Goal: Information Seeking & Learning: Learn about a topic

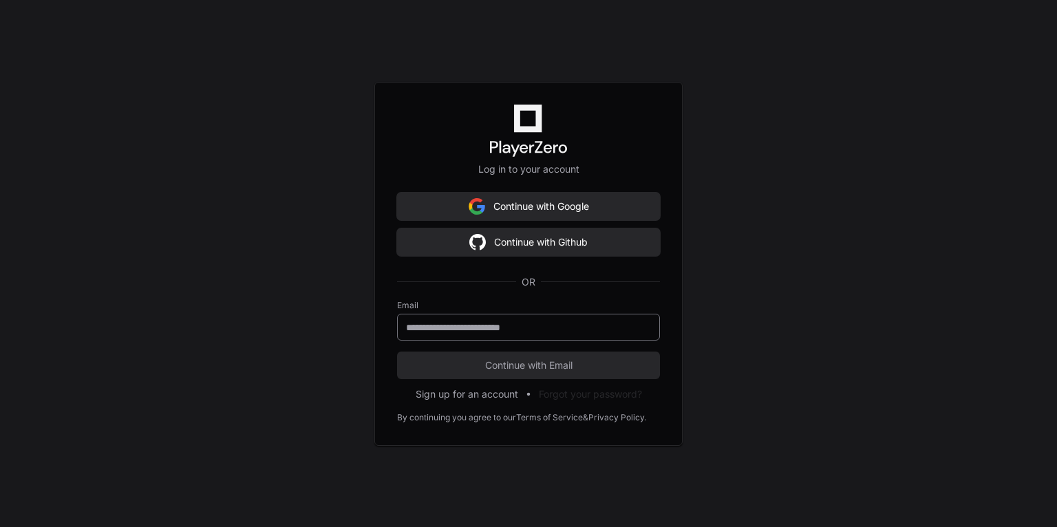
click at [537, 325] on input "email" at bounding box center [528, 328] width 245 height 14
paste input "**********"
type input "**********"
click at [397, 352] on button "Continue with Email" at bounding box center [528, 366] width 263 height 28
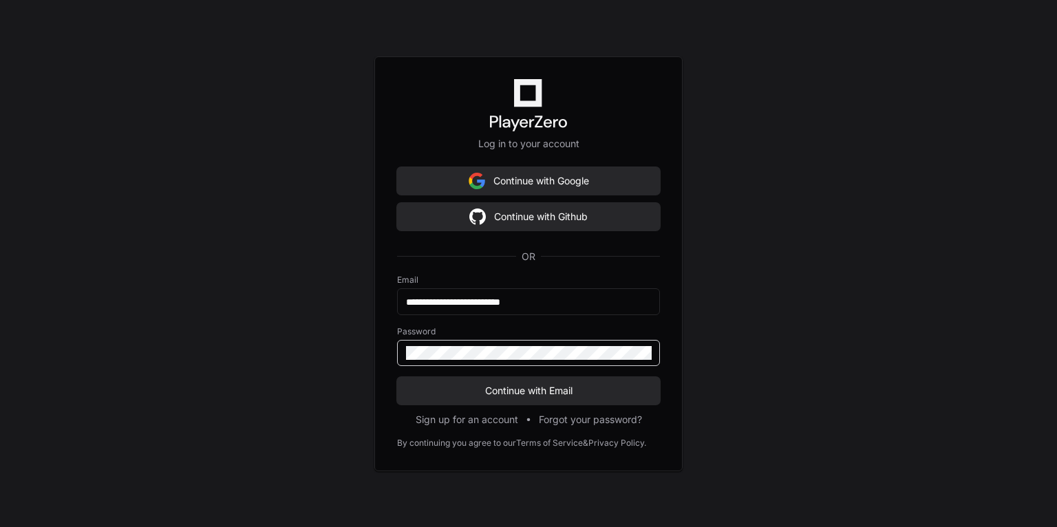
click at [397, 377] on button "Continue with Email" at bounding box center [528, 391] width 263 height 28
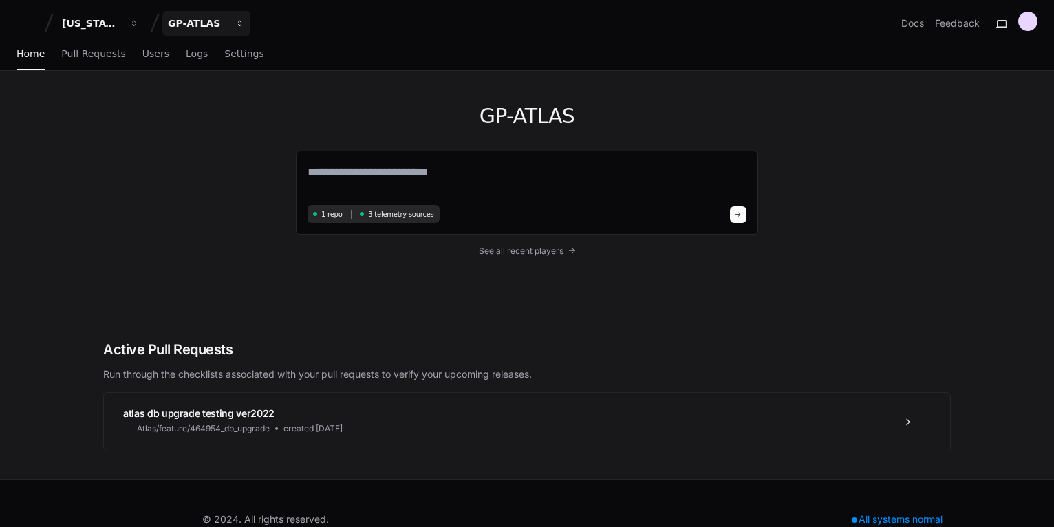
click at [242, 21] on span "button" at bounding box center [240, 24] width 10 height 10
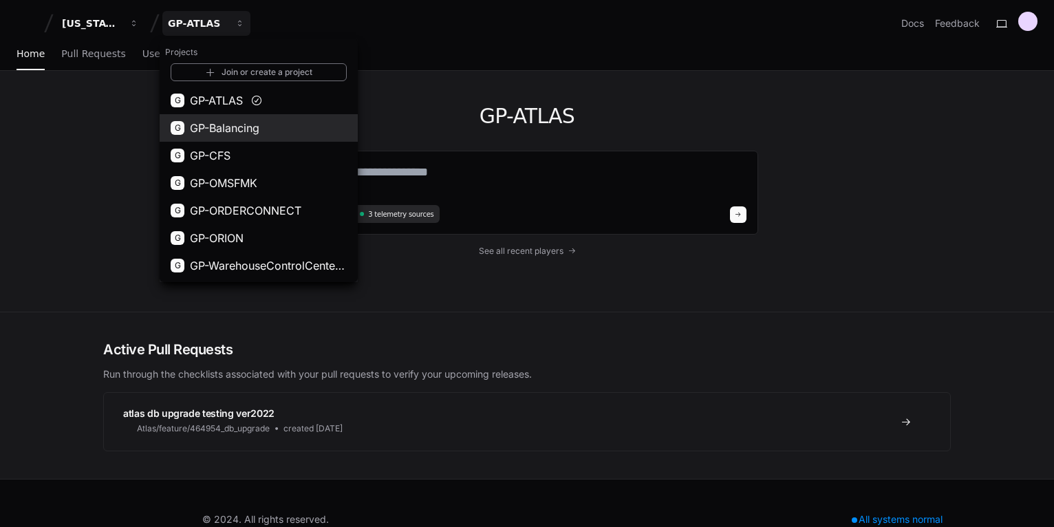
click at [215, 118] on button "G GP-Balancing" at bounding box center [259, 128] width 198 height 28
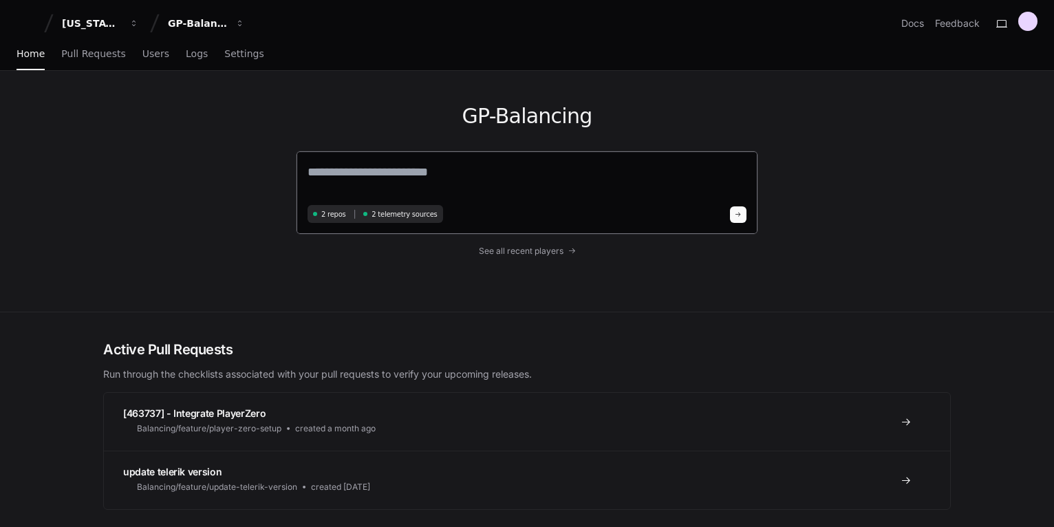
click at [360, 173] on textarea at bounding box center [527, 181] width 439 height 39
paste textarea "**********"
type textarea "**********"
paste textarea "**********"
type textarea "**********"
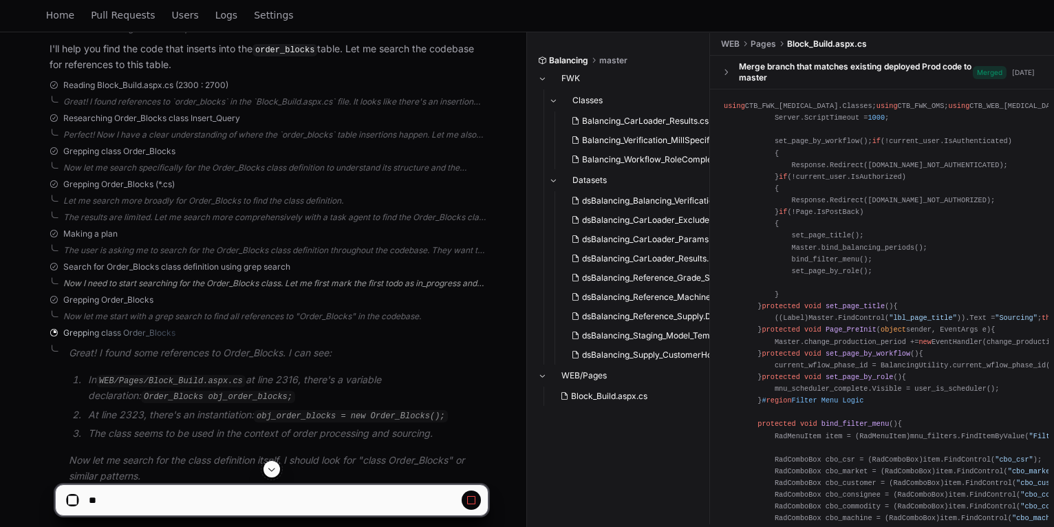
scroll to position [359, 0]
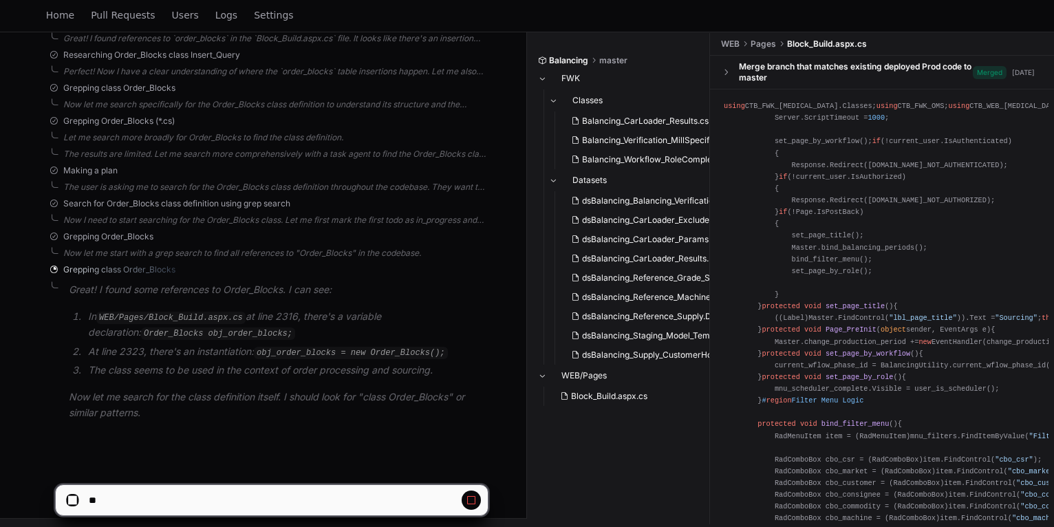
click at [173, 314] on code "WEB/Pages/Block_Build.aspx.cs" at bounding box center [170, 318] width 149 height 12
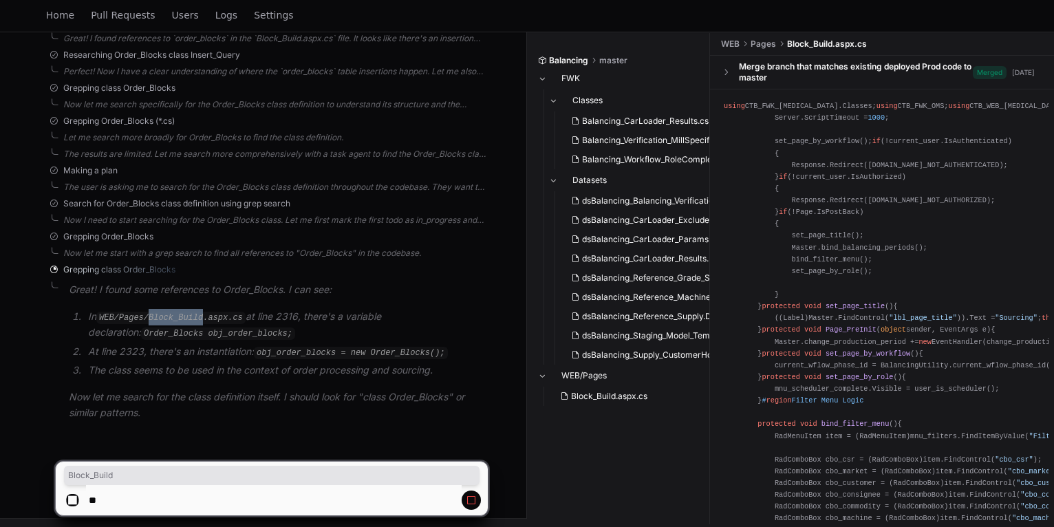
click at [173, 314] on code "WEB/Pages/Block_Build.aspx.cs" at bounding box center [170, 318] width 149 height 12
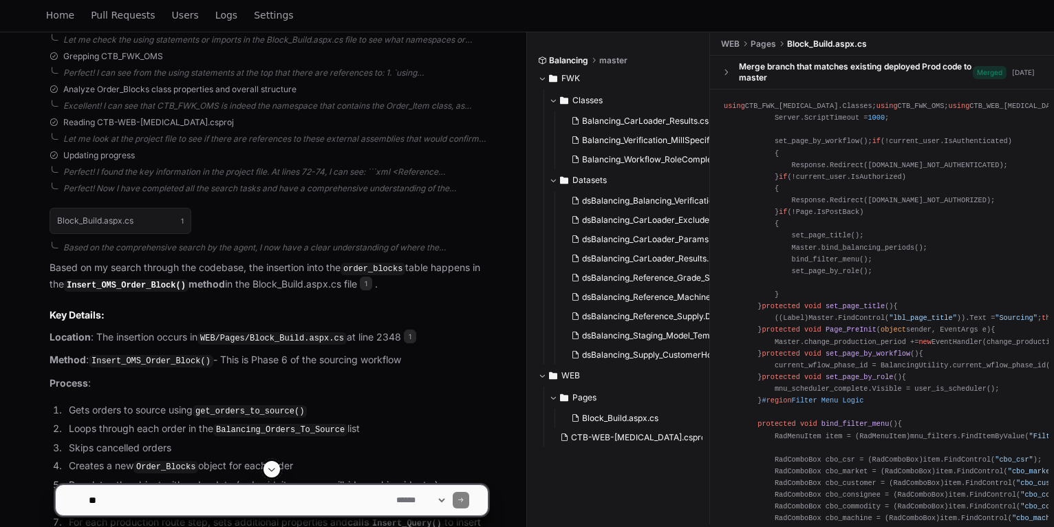
scroll to position [1277, 0]
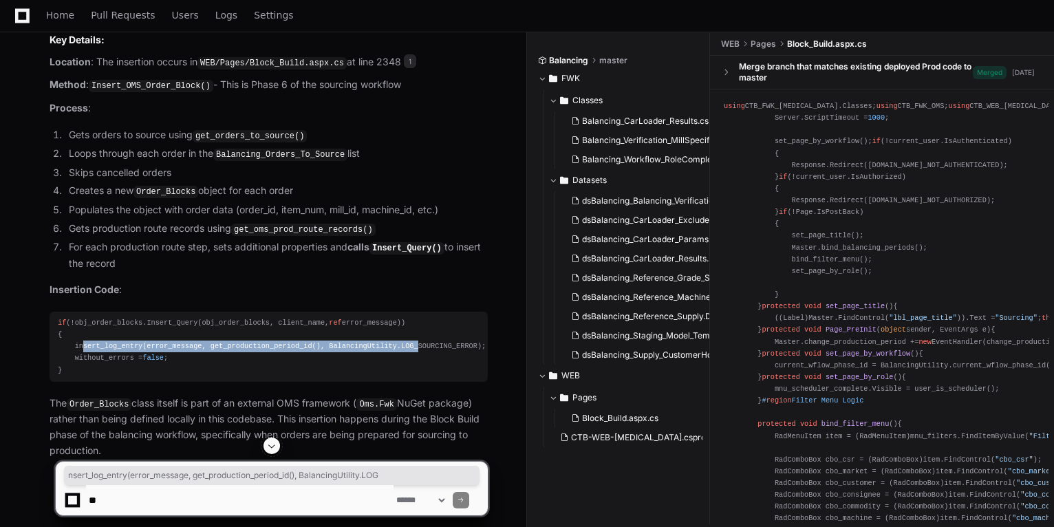
drag, startPoint x: 78, startPoint y: 338, endPoint x: 385, endPoint y: 336, distance: 306.8
click at [385, 336] on div "if (!obj_order_blocks.Insert_Query(obj_order_blocks, client_name, ref error_mes…" at bounding box center [269, 346] width 422 height 59
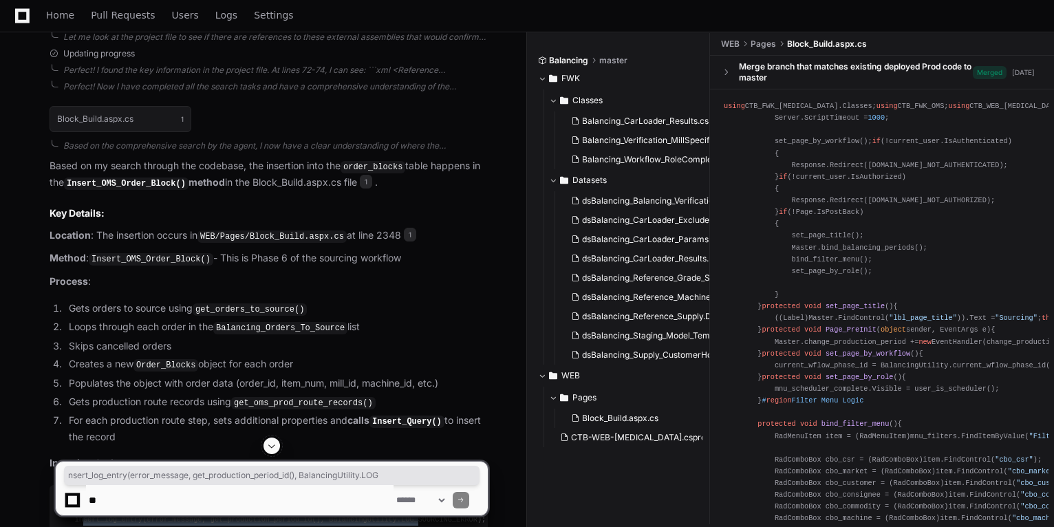
scroll to position [1057, 0]
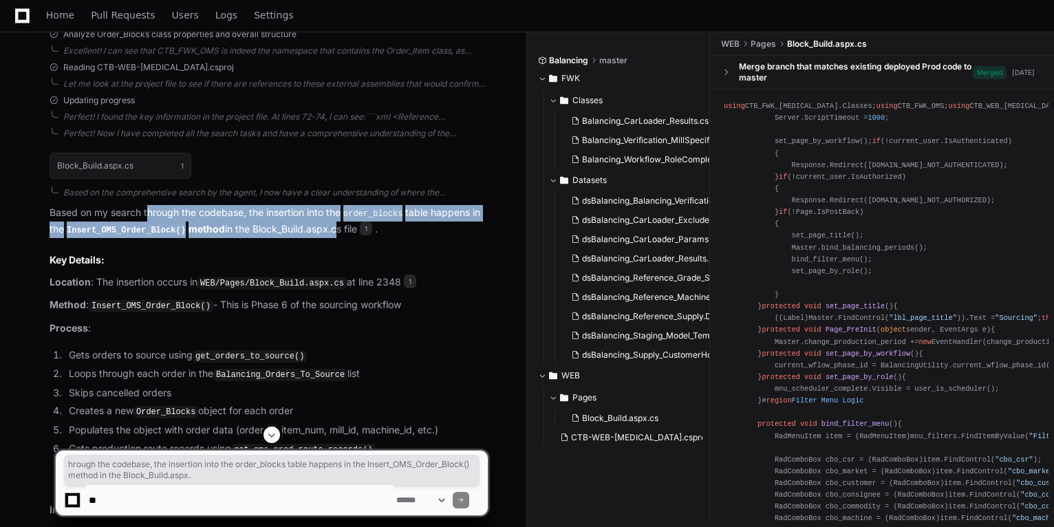
drag, startPoint x: 151, startPoint y: 211, endPoint x: 331, endPoint y: 223, distance: 180.0
click at [331, 223] on p "Based on my search through the codebase, the insertion into the order_blocks ta…" at bounding box center [269, 221] width 438 height 32
click at [92, 226] on code "Insert_OMS_Order_Block()" at bounding box center [126, 230] width 125 height 12
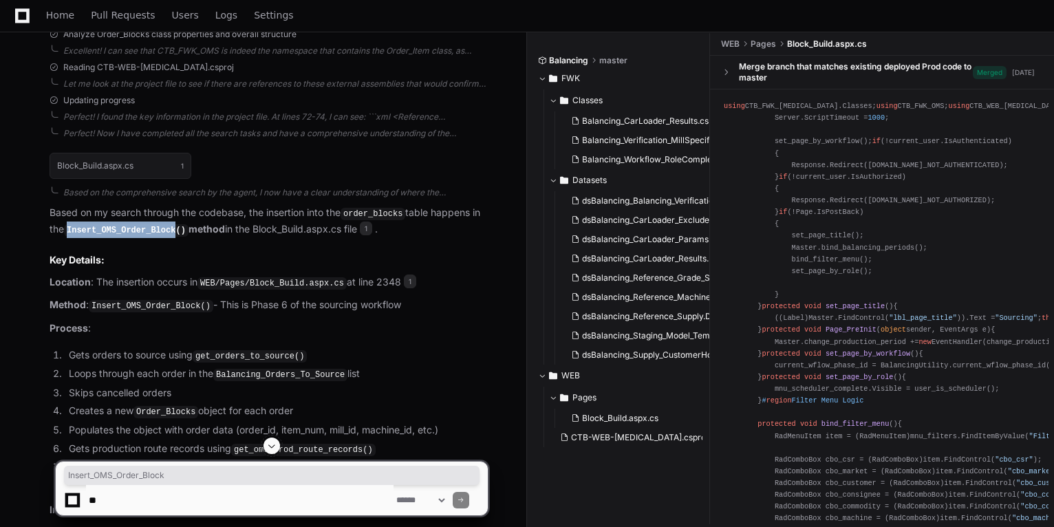
click at [92, 226] on code "Insert_OMS_Order_Block()" at bounding box center [126, 230] width 125 height 12
drag, startPoint x: 251, startPoint y: 226, endPoint x: 322, endPoint y: 224, distance: 70.9
click at [322, 224] on p "Based on my search through the codebase, the insertion into the order_blocks ta…" at bounding box center [269, 221] width 438 height 32
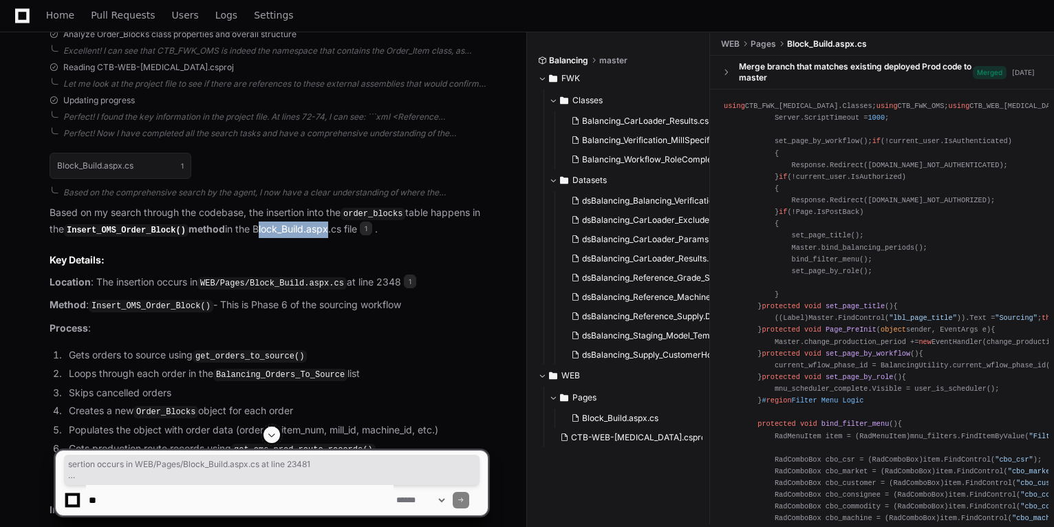
drag, startPoint x: 122, startPoint y: 281, endPoint x: 410, endPoint y: 291, distance: 288.4
click at [410, 291] on article "Based on my search through the codebase, the insertion into the order_blocks ta…" at bounding box center [269, 441] width 438 height 473
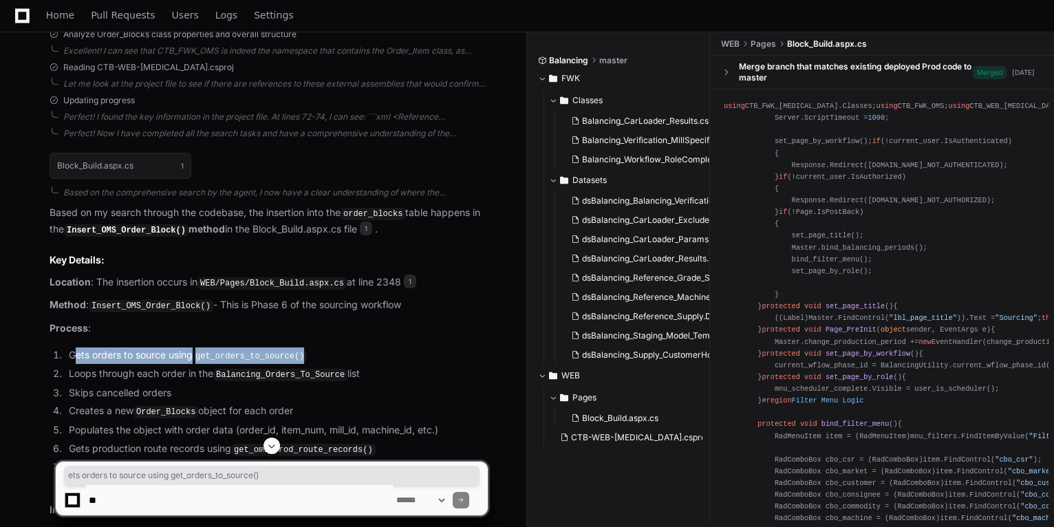
drag, startPoint x: 77, startPoint y: 349, endPoint x: 450, endPoint y: 344, distance: 372.9
click at [450, 347] on li "Gets orders to source using get_orders_to_source()" at bounding box center [276, 355] width 423 height 17
click at [247, 352] on code "get_orders_to_source()" at bounding box center [250, 356] width 114 height 12
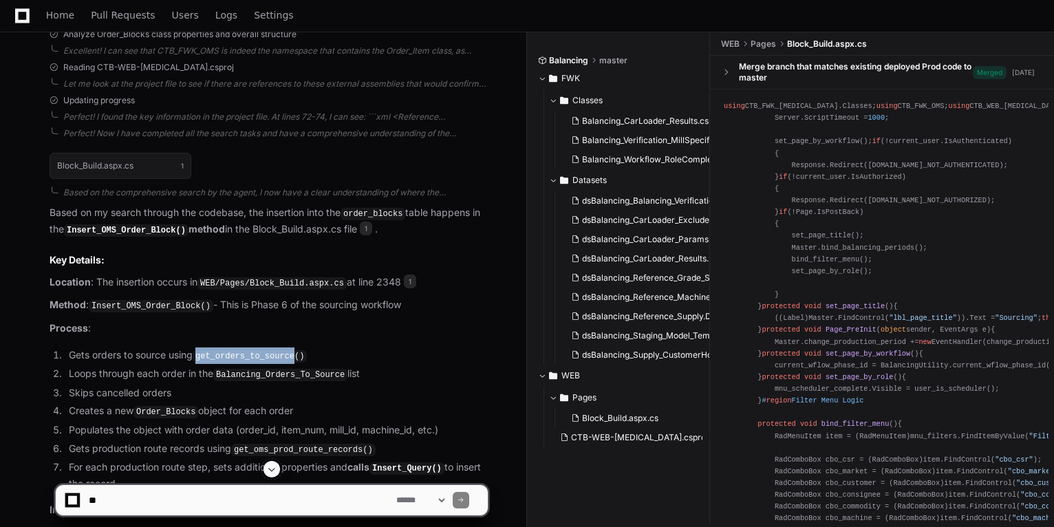
click at [247, 352] on code "get_orders_to_source()" at bounding box center [250, 356] width 114 height 12
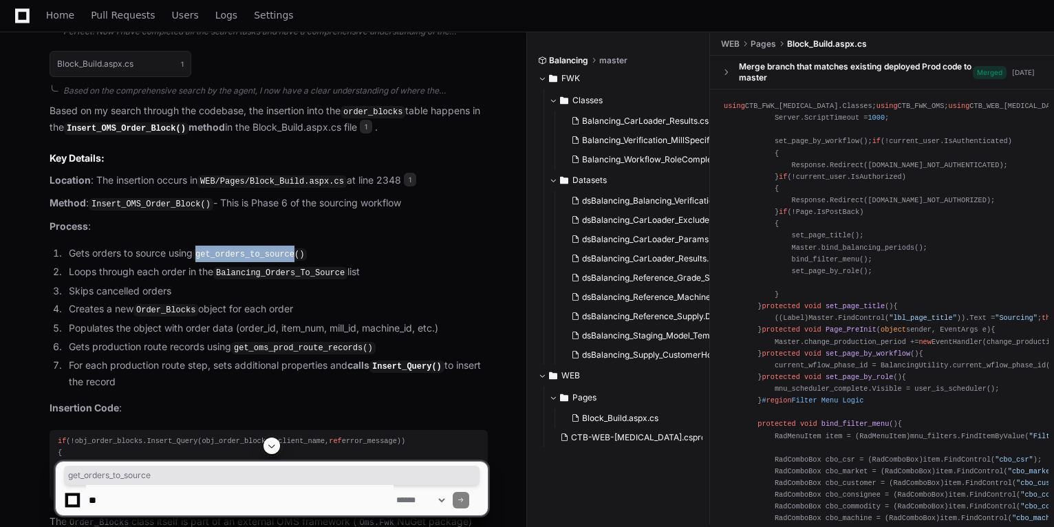
scroll to position [1167, 0]
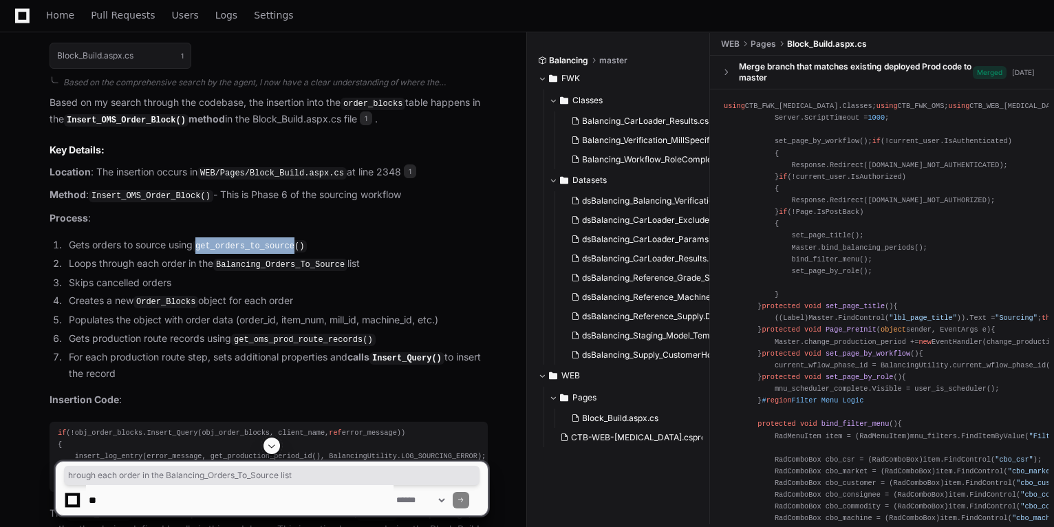
drag, startPoint x: 102, startPoint y: 259, endPoint x: 443, endPoint y: 259, distance: 341.2
click at [443, 259] on li "Loops through each order in the Balancing_Orders_To_Source list" at bounding box center [276, 264] width 423 height 17
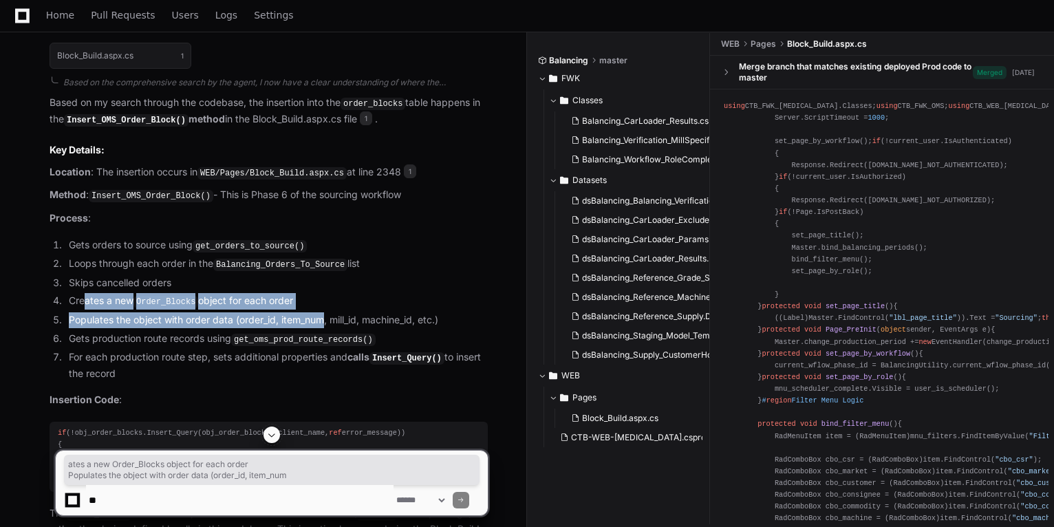
drag, startPoint x: 87, startPoint y: 296, endPoint x: 325, endPoint y: 305, distance: 238.2
click at [325, 305] on ol "Gets orders to source using get_orders_to_source() Loops through each order in …" at bounding box center [269, 309] width 438 height 144
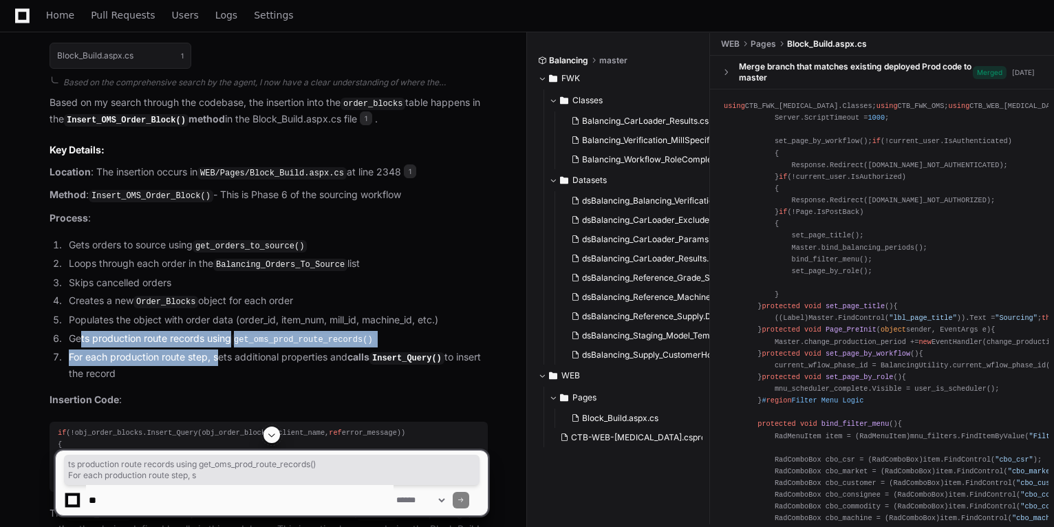
drag, startPoint x: 83, startPoint y: 332, endPoint x: 219, endPoint y: 342, distance: 137.3
click at [219, 342] on ol "Gets orders to source using get_orders_to_source() Loops through each order in …" at bounding box center [269, 309] width 438 height 144
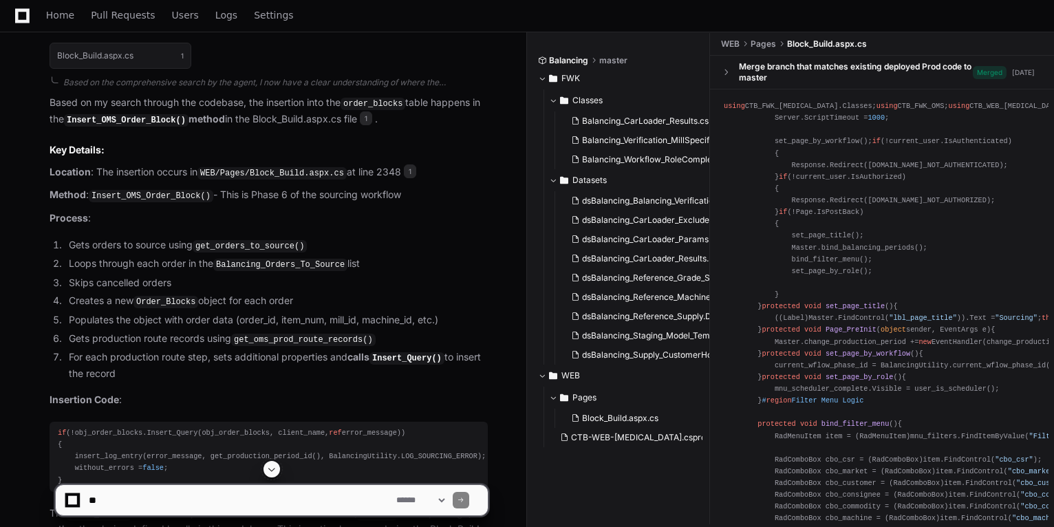
click at [136, 363] on li "For each production route step, sets additional properties and calls Insert_Que…" at bounding box center [276, 365] width 423 height 32
click at [297, 337] on code "get_oms_prod_route_records()" at bounding box center [303, 340] width 144 height 12
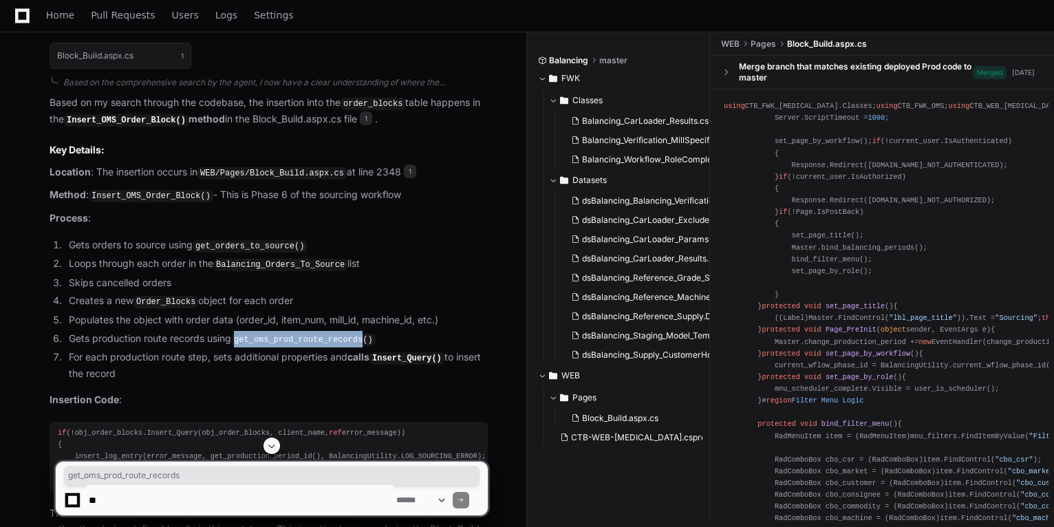
click at [297, 337] on code "get_oms_prod_route_records()" at bounding box center [303, 340] width 144 height 12
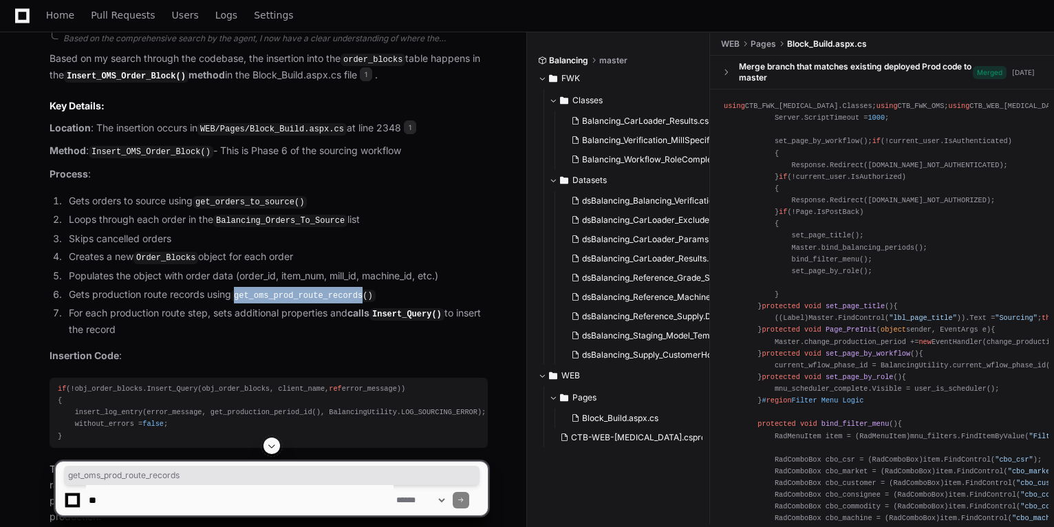
scroll to position [1222, 0]
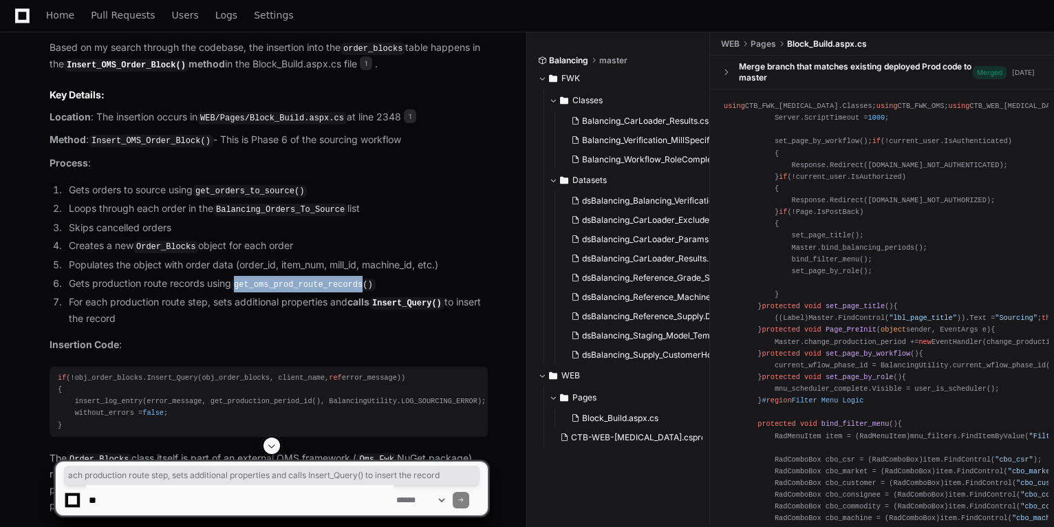
drag, startPoint x: 92, startPoint y: 300, endPoint x: 215, endPoint y: 314, distance: 123.9
click at [215, 314] on li "For each production route step, sets additional properties and calls Insert_Que…" at bounding box center [276, 310] width 423 height 32
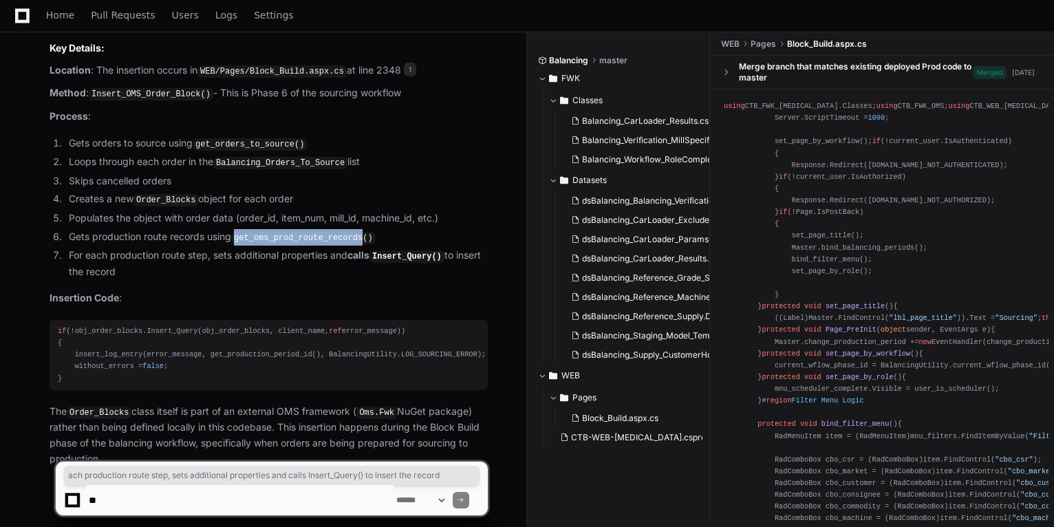
scroll to position [1311, 0]
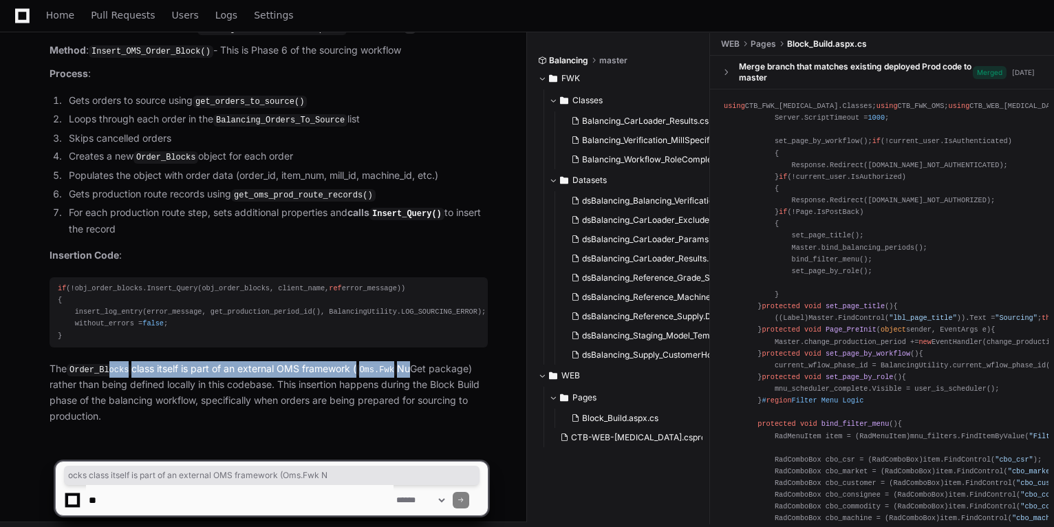
drag, startPoint x: 118, startPoint y: 358, endPoint x: 407, endPoint y: 364, distance: 289.0
click at [407, 364] on p "The Order_Blocks class itself is part of an external OMS framework ( Oms.Fwk Nu…" at bounding box center [269, 392] width 438 height 63
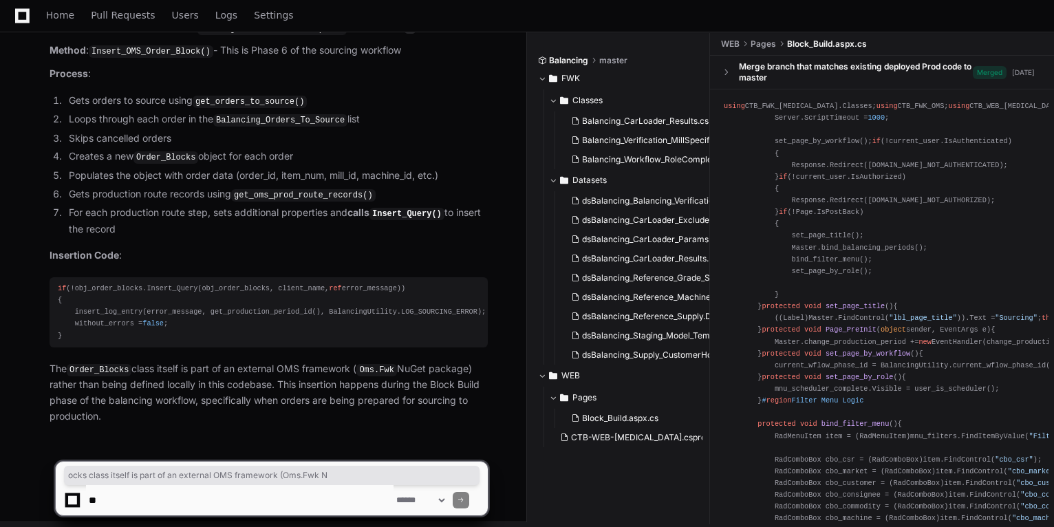
click at [199, 378] on p "The Order_Blocks class itself is part of an external OMS framework ( Oms.Fwk Nu…" at bounding box center [269, 392] width 438 height 63
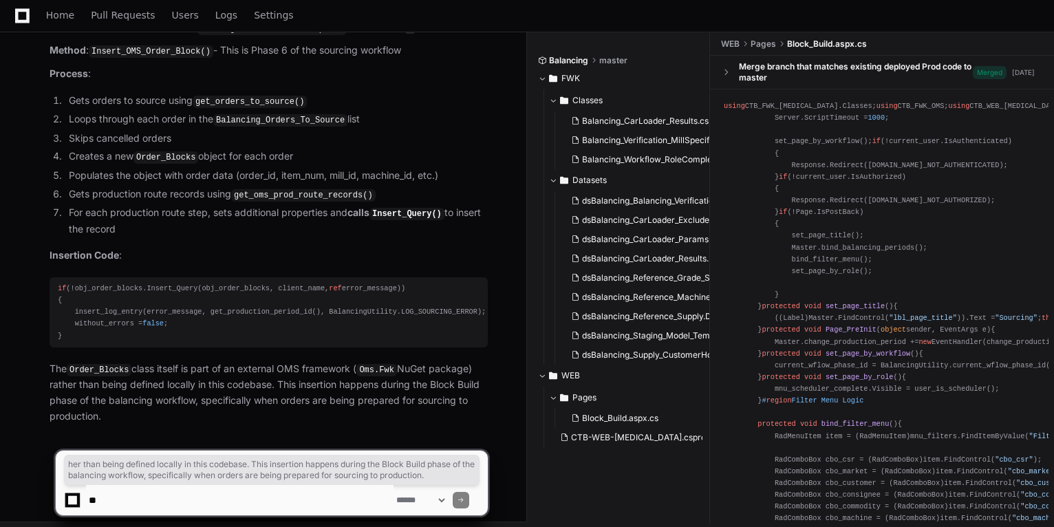
drag, startPoint x: 63, startPoint y: 381, endPoint x: 261, endPoint y: 405, distance: 199.6
click at [261, 405] on p "The Order_Blocks class itself is part of an external OMS framework ( Oms.Fwk Nu…" at bounding box center [269, 392] width 438 height 63
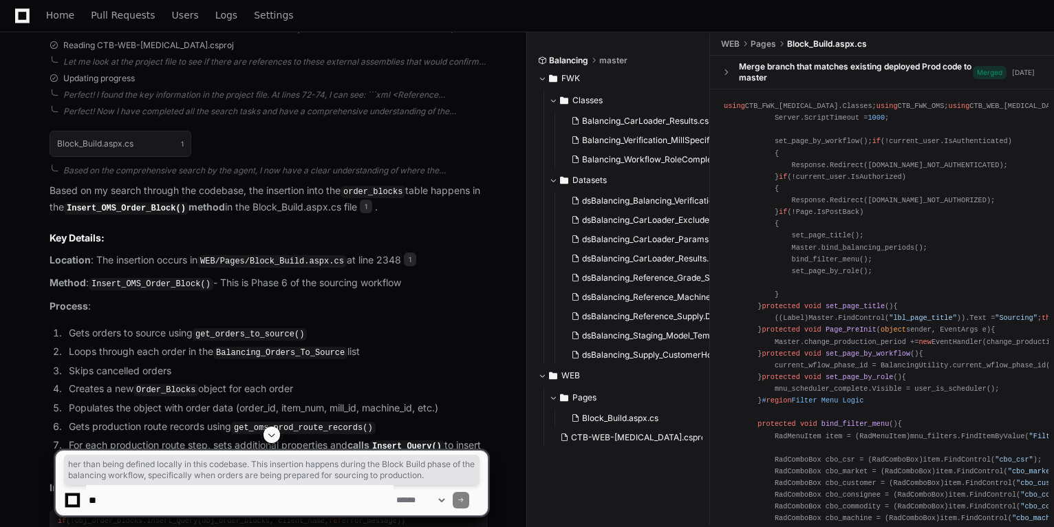
scroll to position [1091, 0]
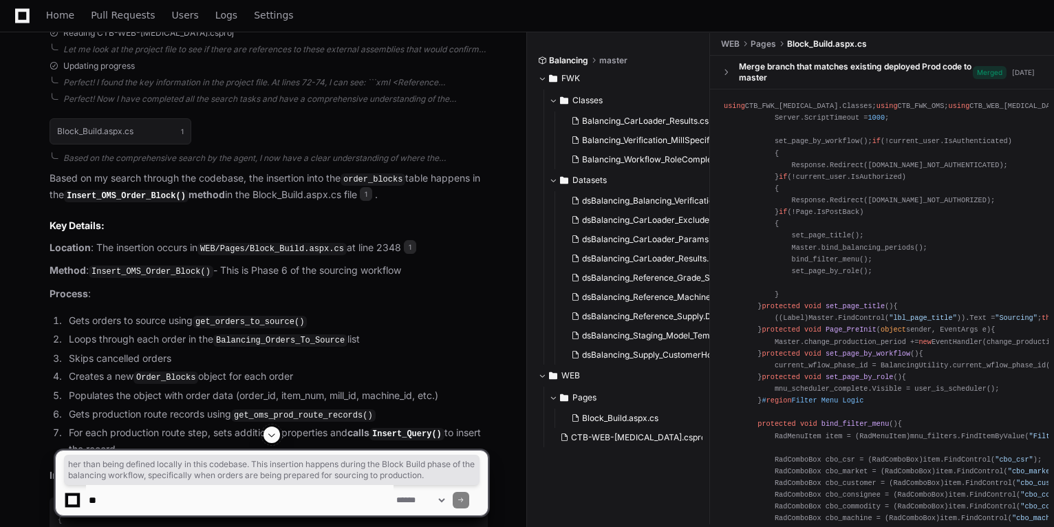
click at [94, 267] on code "Insert_OMS_Order_Block()" at bounding box center [151, 272] width 125 height 12
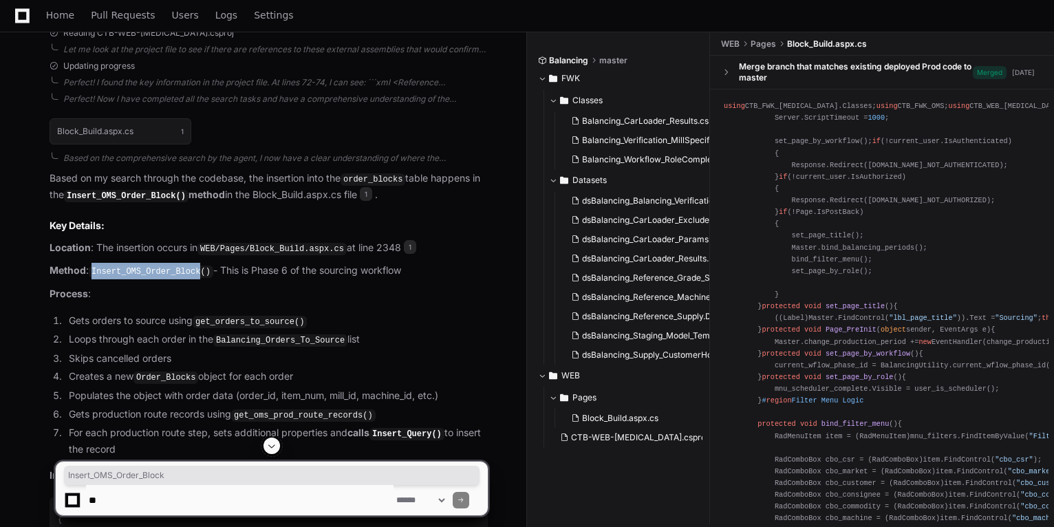
click at [94, 267] on code "Insert_OMS_Order_Block()" at bounding box center [151, 272] width 125 height 12
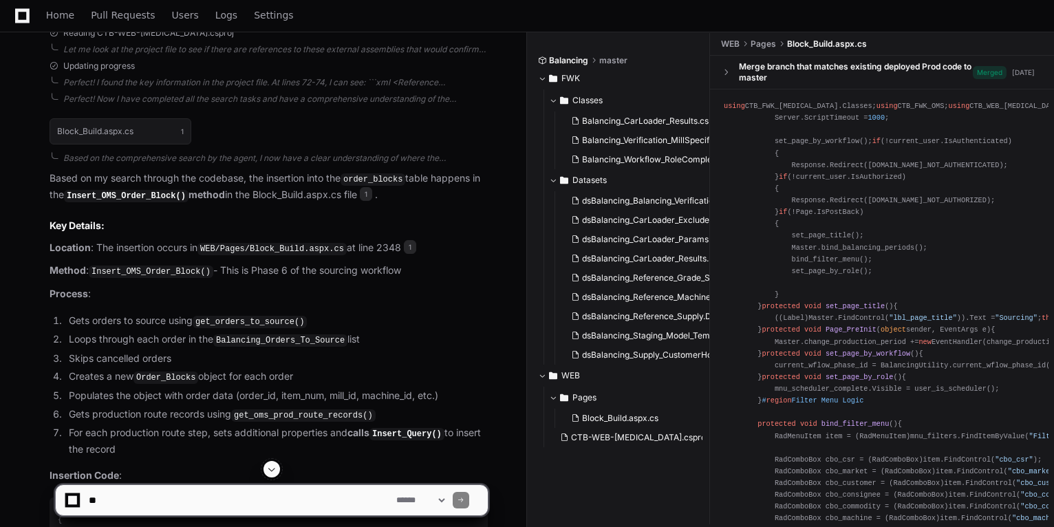
click at [140, 278] on article "Based on my search through the codebase, the insertion into the order_blocks ta…" at bounding box center [269, 407] width 438 height 473
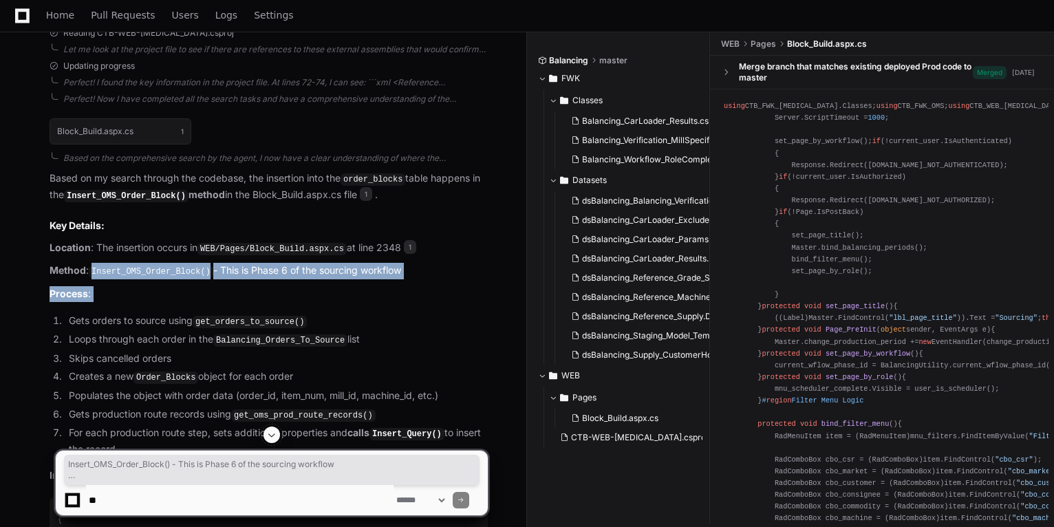
drag, startPoint x: 140, startPoint y: 278, endPoint x: 139, endPoint y: 261, distance: 16.6
click at [139, 261] on article "Based on my search through the codebase, the insertion into the order_blocks ta…" at bounding box center [269, 407] width 438 height 473
drag, startPoint x: 139, startPoint y: 261, endPoint x: 222, endPoint y: 270, distance: 83.0
click at [222, 270] on p "Method : Insert_OMS_Order_Block() - This is Phase 6 of the sourcing workflow" at bounding box center [269, 271] width 438 height 17
click at [127, 272] on code "Insert_OMS_Order_Block()" at bounding box center [151, 272] width 125 height 12
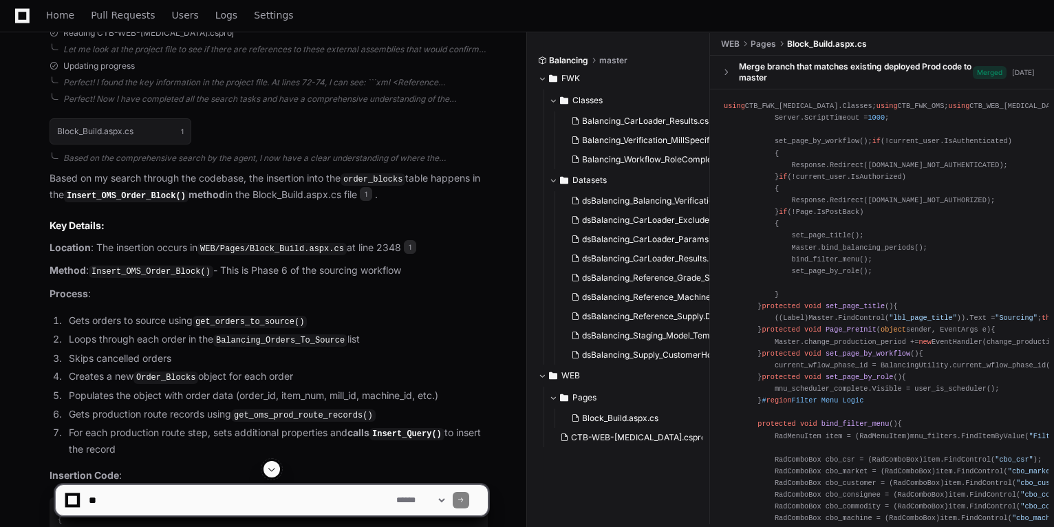
click at [133, 266] on code "Insert_OMS_Order_Block()" at bounding box center [151, 272] width 125 height 12
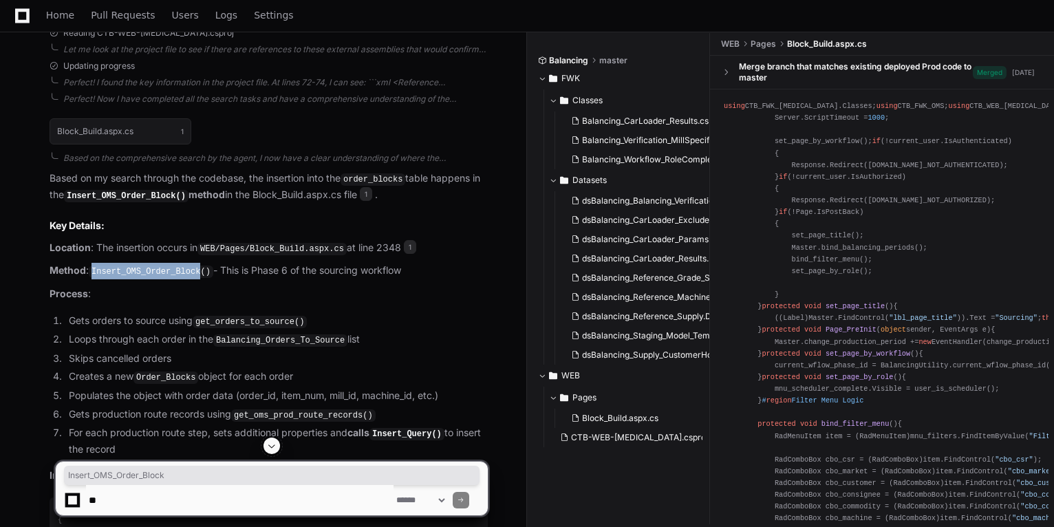
click at [133, 266] on code "Insert_OMS_Order_Block()" at bounding box center [151, 272] width 125 height 12
click at [250, 317] on code "get_orders_to_source()" at bounding box center [250, 322] width 114 height 12
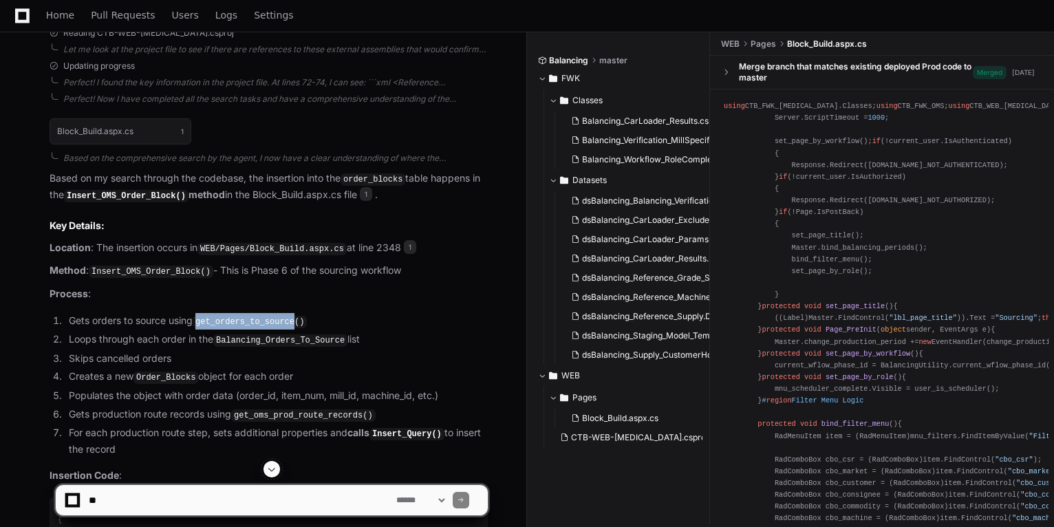
click at [250, 317] on code "get_orders_to_source()" at bounding box center [250, 322] width 114 height 12
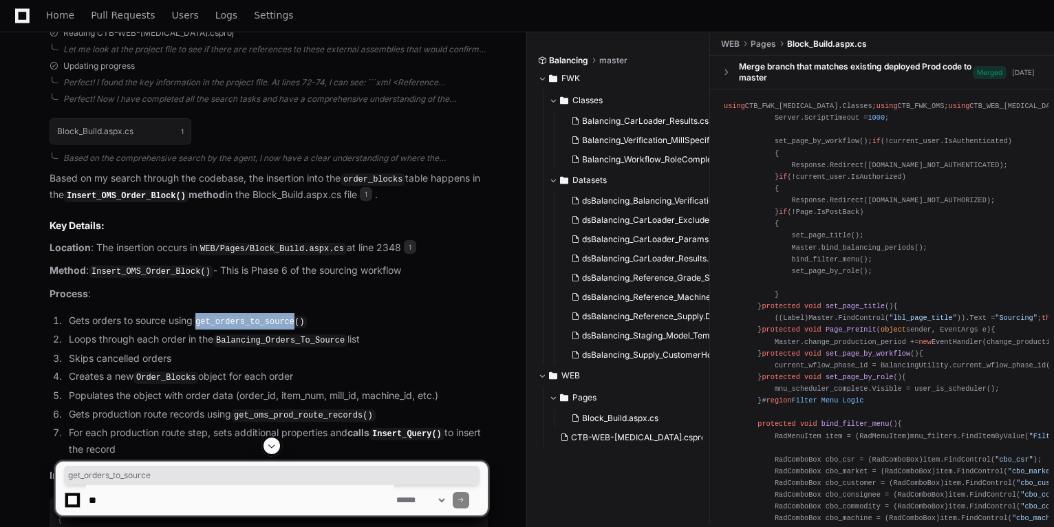
click at [252, 316] on code "get_orders_to_source()" at bounding box center [250, 322] width 114 height 12
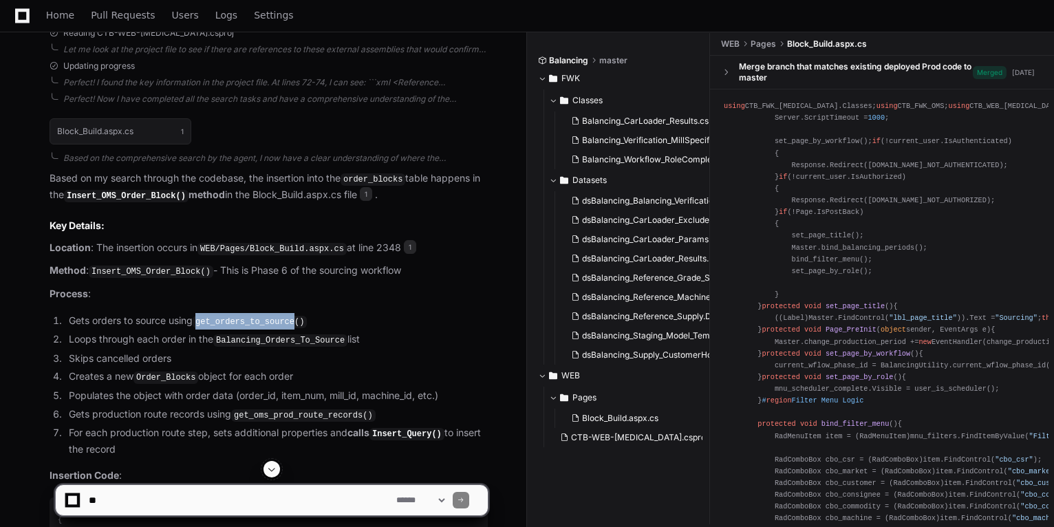
click at [252, 316] on code "get_orders_to_source()" at bounding box center [250, 322] width 114 height 12
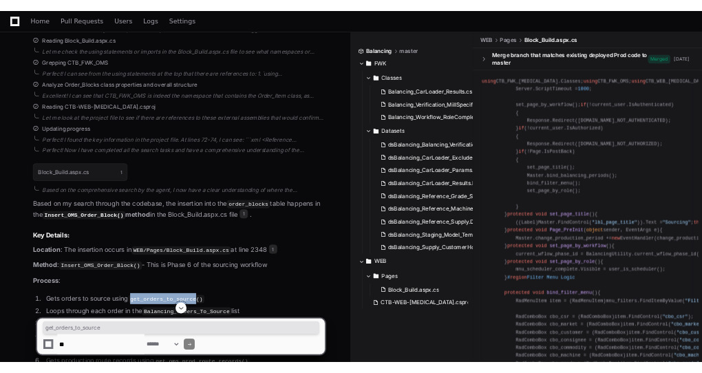
scroll to position [981, 0]
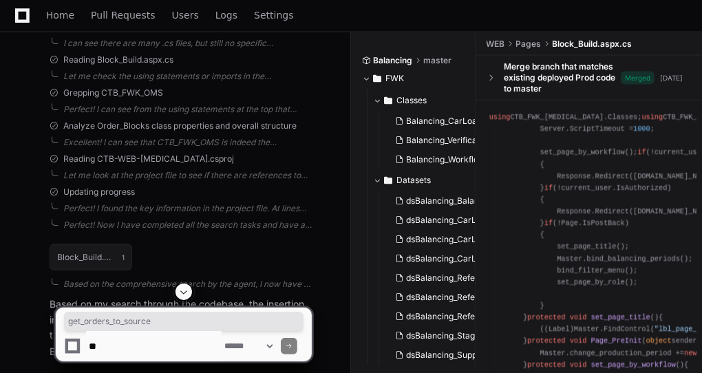
click at [239, 123] on span "Analyze Order_Blocks class properties and overall structure" at bounding box center [179, 125] width 233 height 11
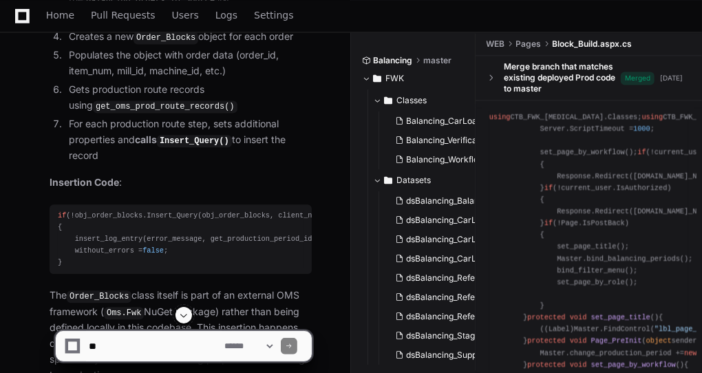
scroll to position [1586, 0]
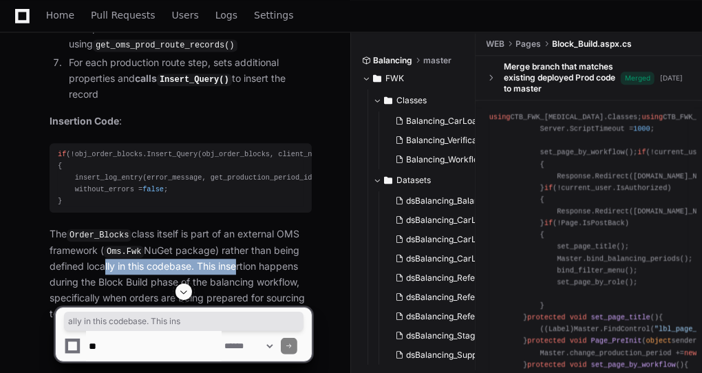
drag, startPoint x: 101, startPoint y: 255, endPoint x: 233, endPoint y: 257, distance: 131.4
click at [233, 257] on p "The Order_Blocks class itself is part of an external OMS framework ( Oms.Fwk Nu…" at bounding box center [181, 273] width 262 height 95
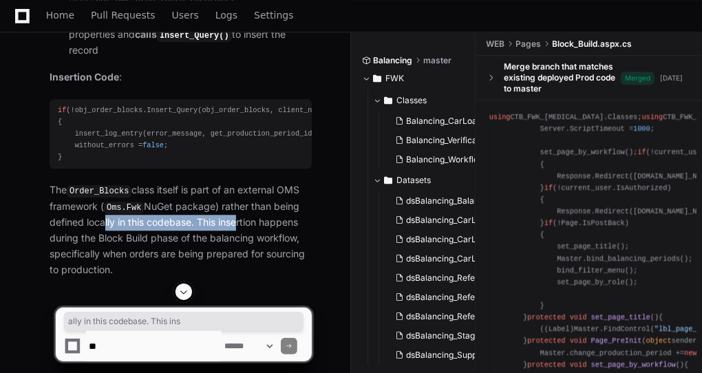
scroll to position [1636, 0]
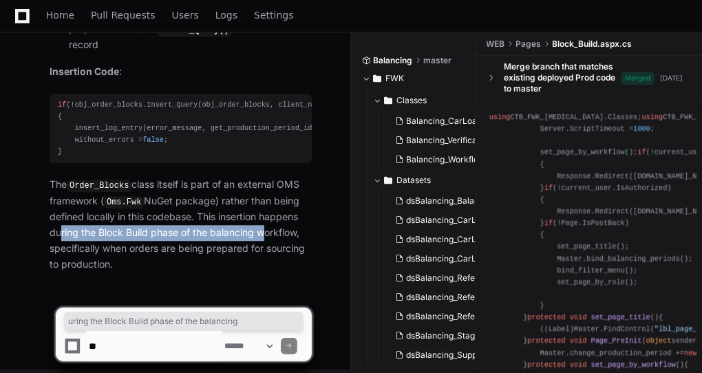
drag, startPoint x: 53, startPoint y: 226, endPoint x: 260, endPoint y: 224, distance: 207.1
click at [260, 224] on p "The Order_Blocks class itself is part of an external OMS framework ( Oms.Fwk Nu…" at bounding box center [181, 224] width 262 height 95
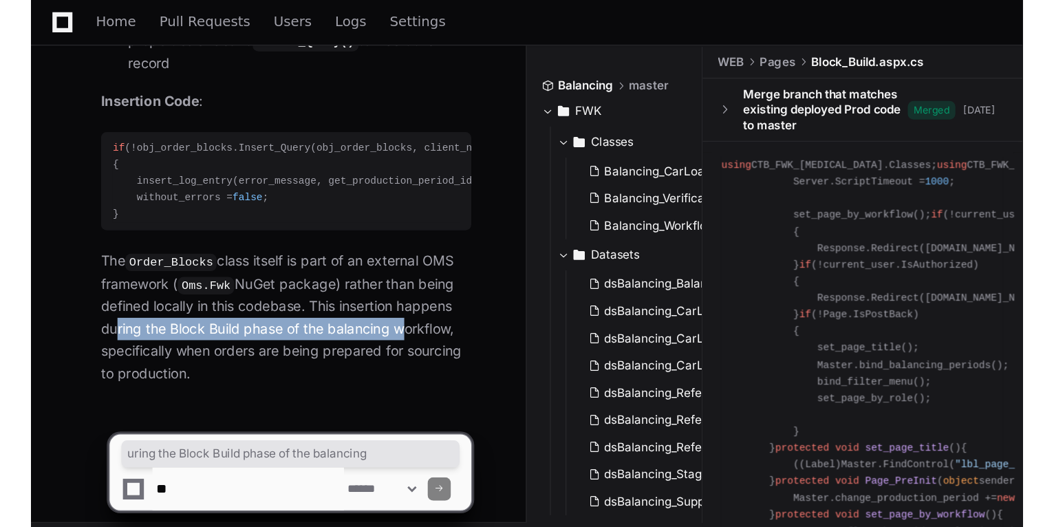
scroll to position [1311, 0]
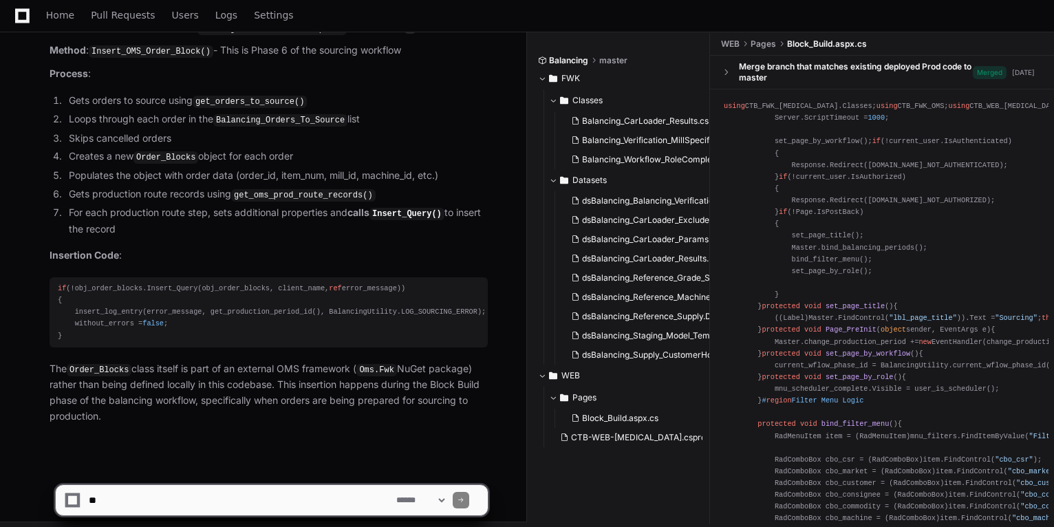
click at [195, 509] on textarea at bounding box center [240, 500] width 308 height 30
paste textarea "**********"
type textarea "**********"
